Goal: Information Seeking & Learning: Learn about a topic

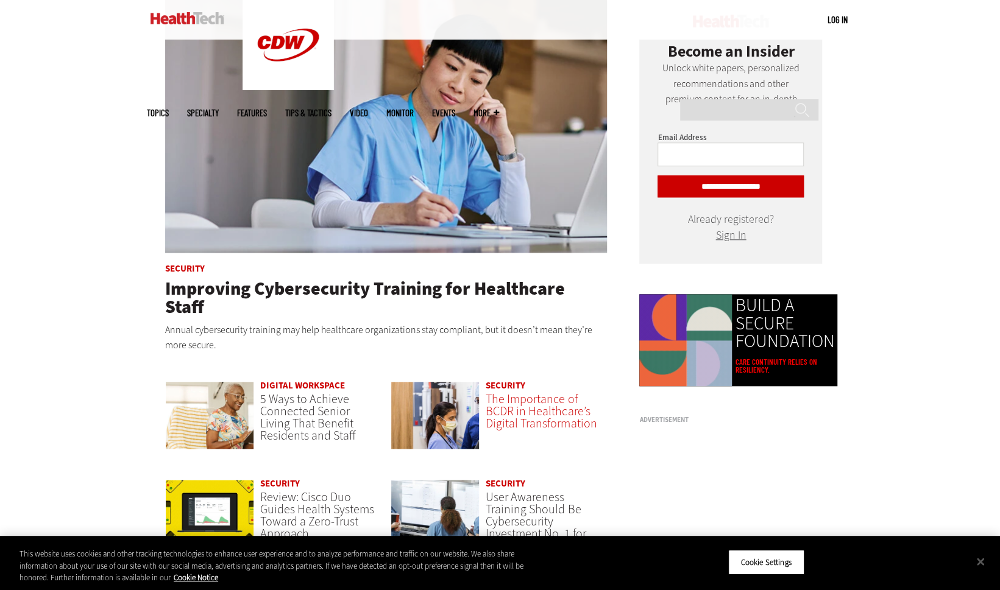
scroll to position [754, 0]
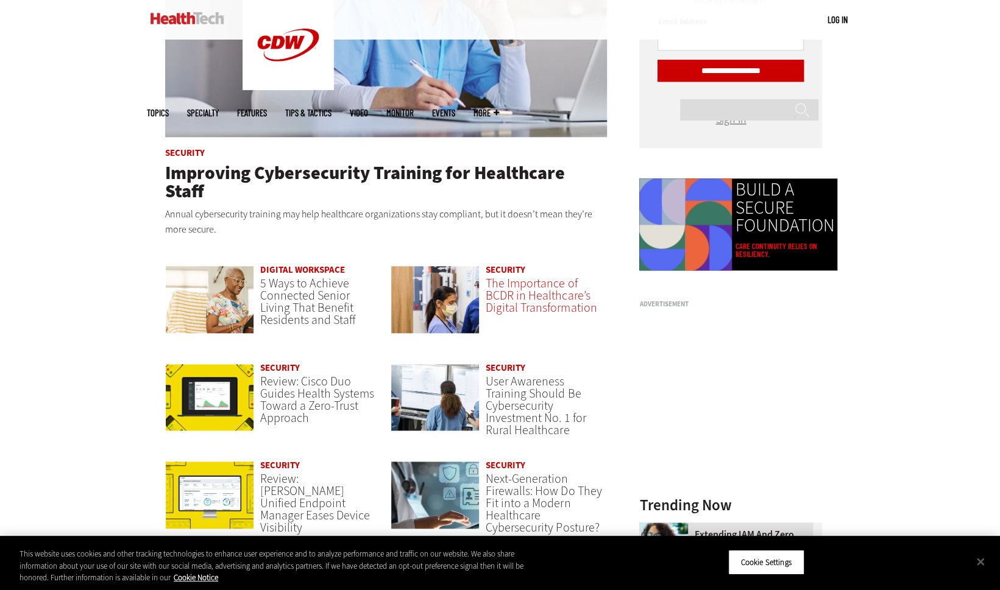
click at [522, 276] on span "The Importance of BCDR in Healthcare’s Digital Transformation" at bounding box center [541, 295] width 111 height 41
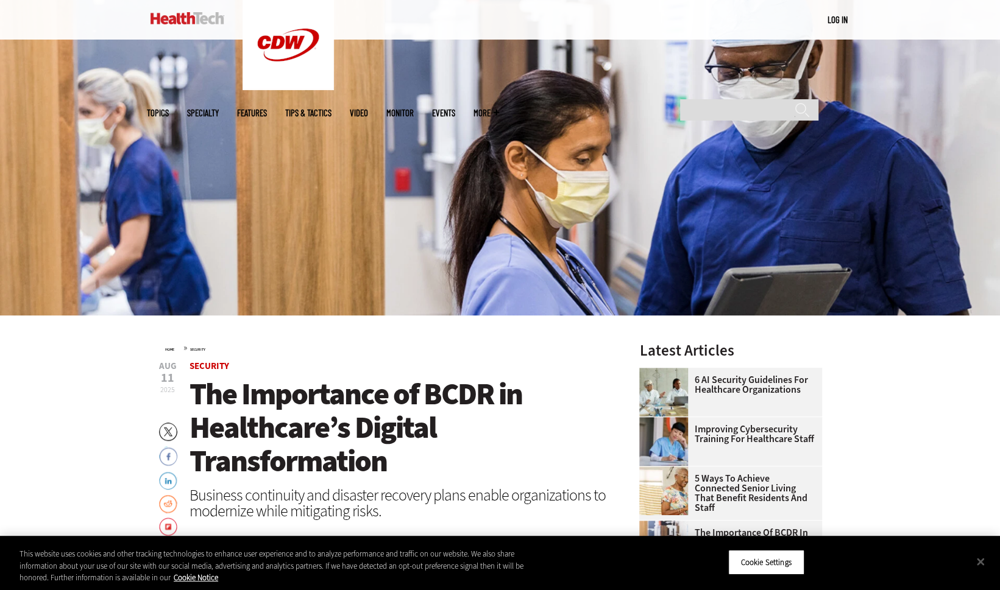
scroll to position [147, 0]
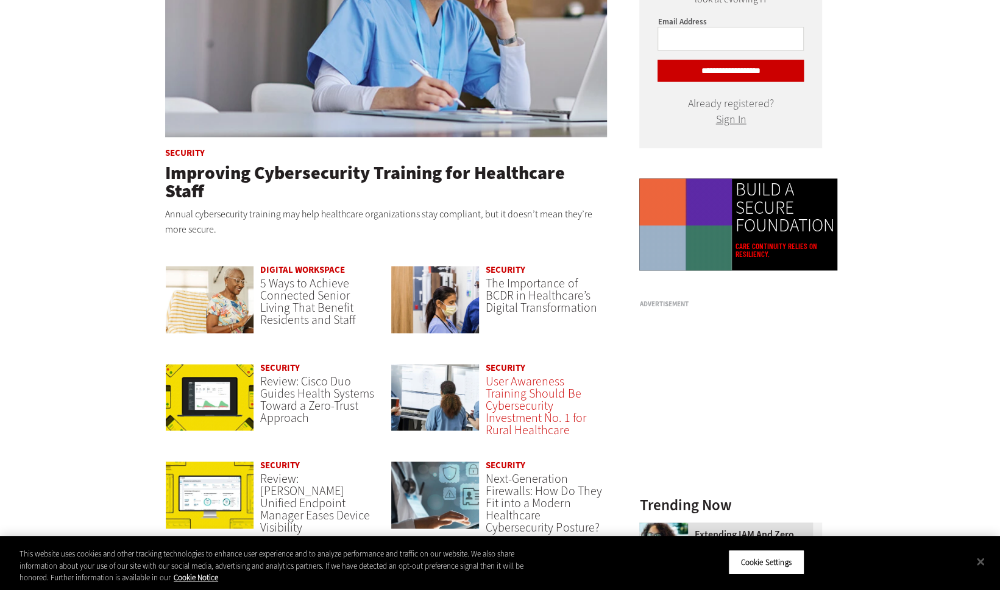
click at [522, 374] on span "User Awareness Training Should Be Cybersecurity Investment No. 1 for Rural Heal…" at bounding box center [536, 406] width 100 height 65
